Goal: Transaction & Acquisition: Purchase product/service

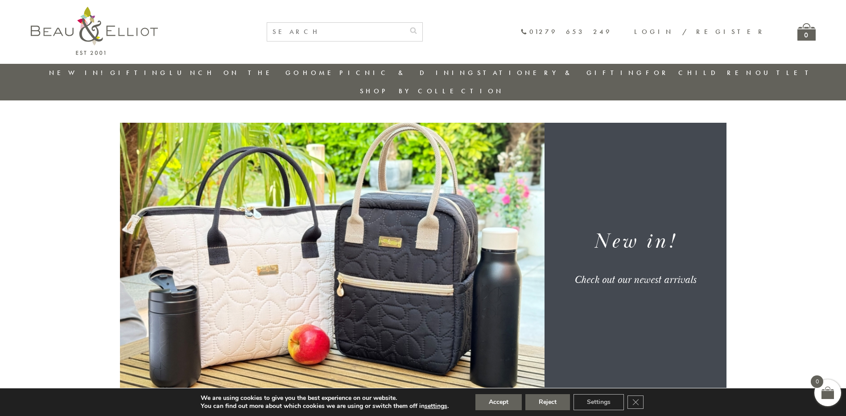
click at [75, 72] on link "New in!" at bounding box center [79, 72] width 60 height 9
click at [558, 400] on button "Reject" at bounding box center [548, 402] width 45 height 16
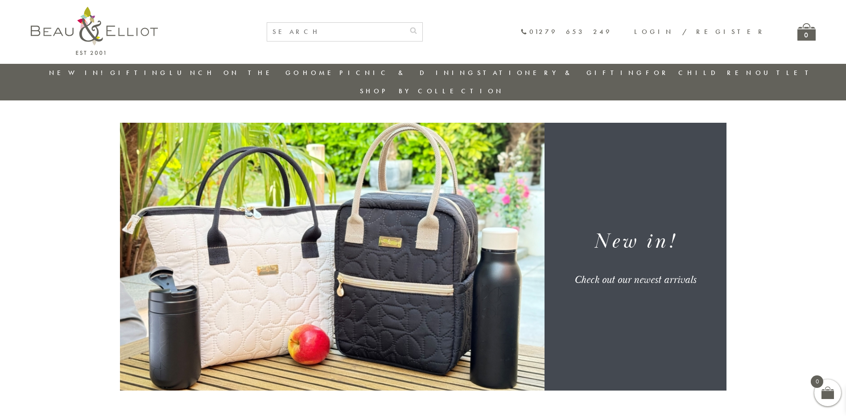
click at [78, 72] on link "New in!" at bounding box center [79, 72] width 60 height 9
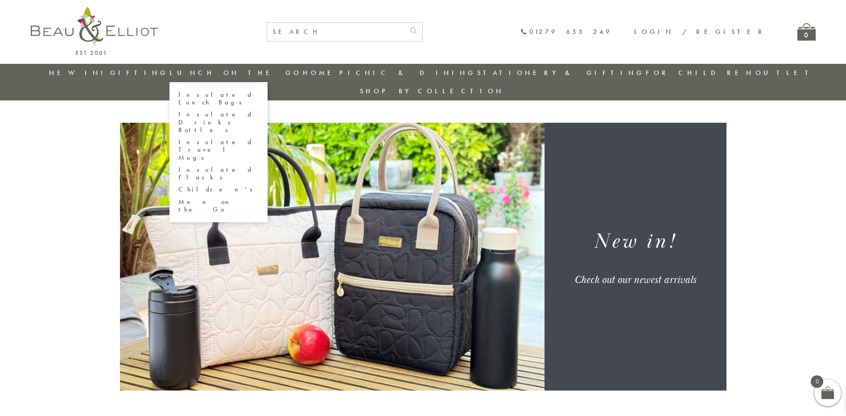
click at [225, 96] on link "Insulated Lunch Bags" at bounding box center [218, 99] width 80 height 16
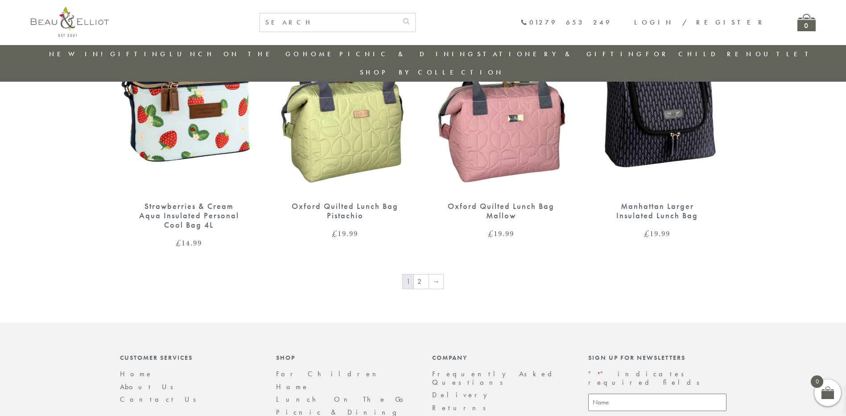
scroll to position [1409, 0]
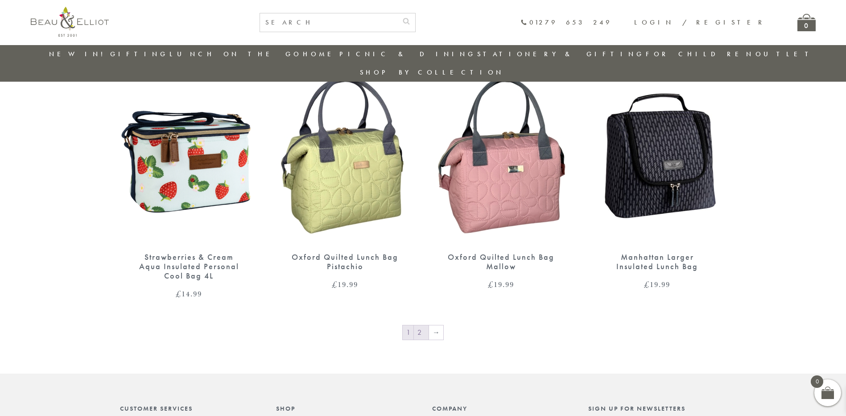
click at [420, 325] on link "2" at bounding box center [421, 332] width 15 height 14
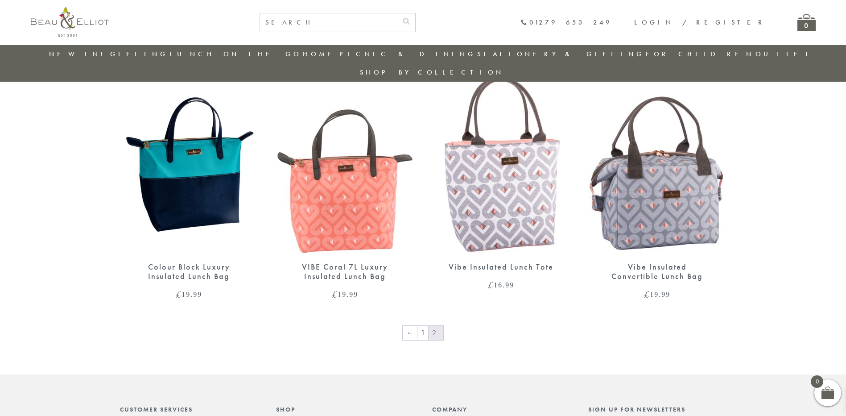
scroll to position [1186, 0]
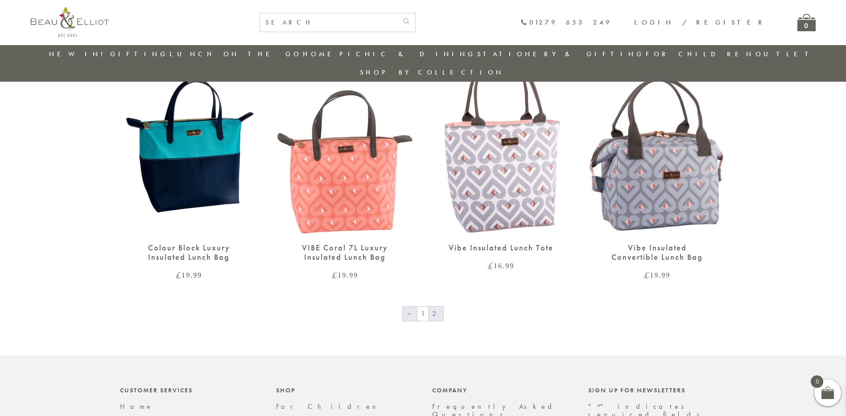
click at [408, 306] on link "←" at bounding box center [410, 313] width 14 height 14
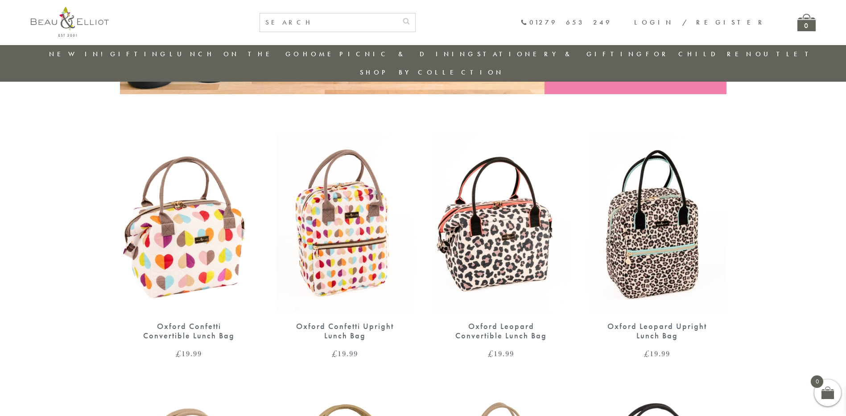
scroll to position [294, 0]
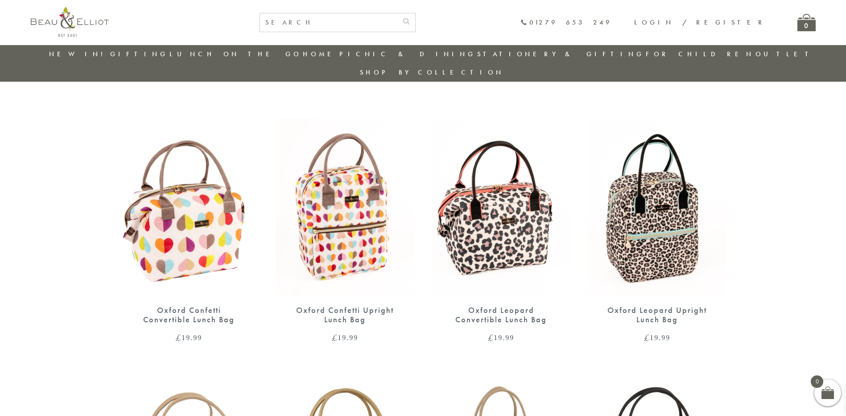
click at [346, 178] on img at bounding box center [345, 207] width 138 height 178
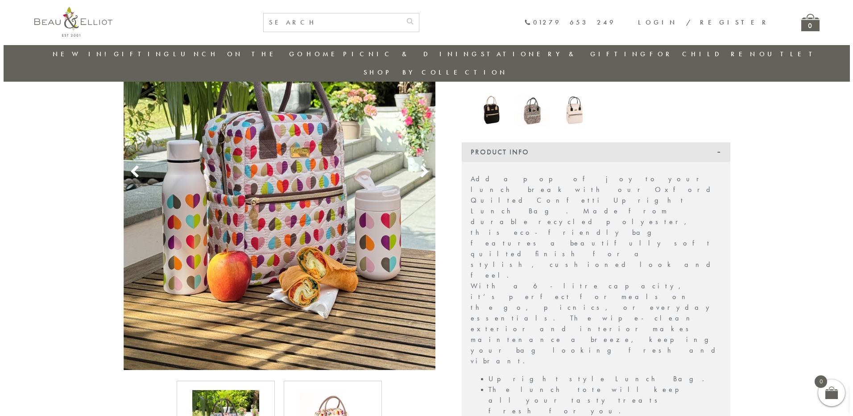
scroll to position [249, 0]
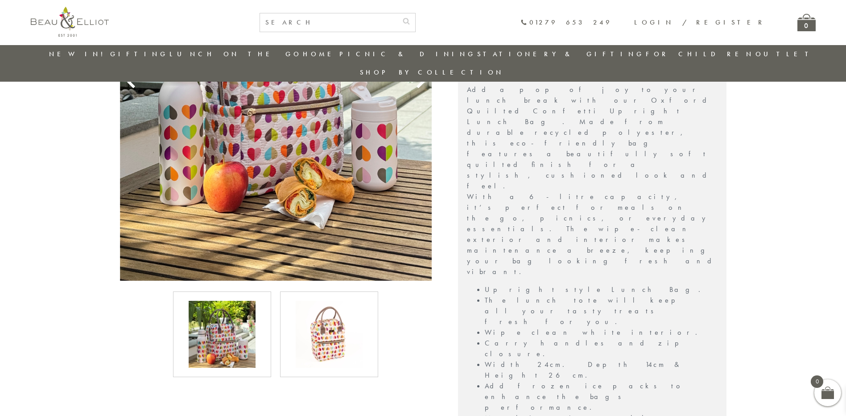
click at [293, 133] on img at bounding box center [276, 72] width 312 height 416
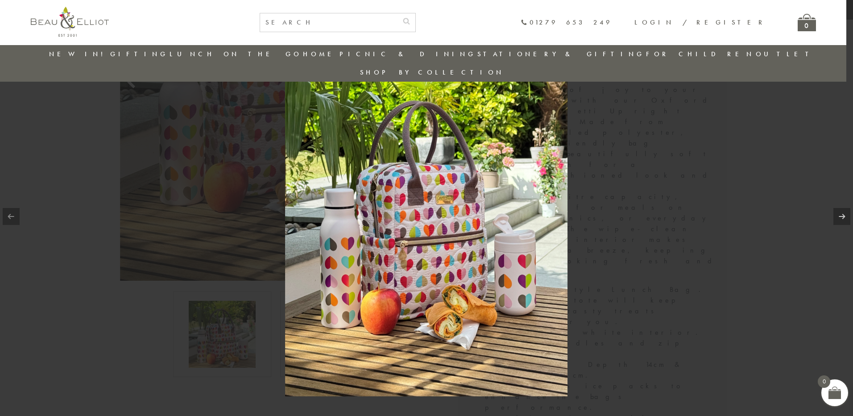
click at [8, 216] on link at bounding box center [11, 216] width 17 height 17
click at [841, 216] on link at bounding box center [841, 216] width 17 height 17
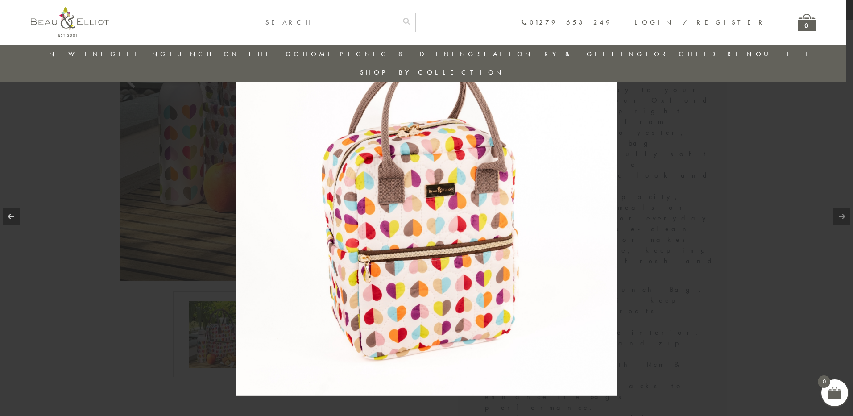
click at [843, 216] on link at bounding box center [841, 216] width 17 height 17
